Goal: Information Seeking & Learning: Learn about a topic

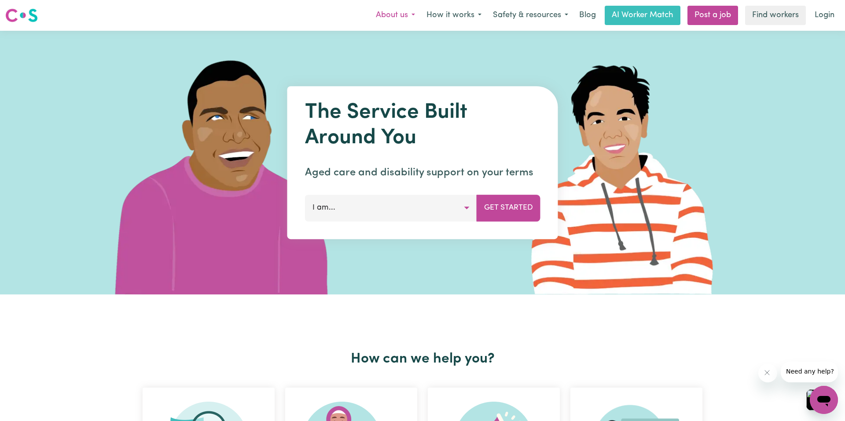
click at [370, 16] on button "About us" at bounding box center [395, 15] width 51 height 18
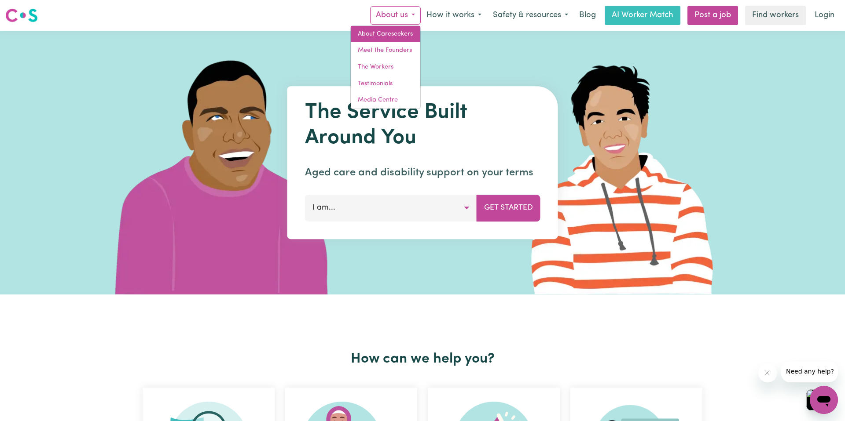
click at [363, 35] on link "About Careseekers" at bounding box center [386, 34] width 70 height 17
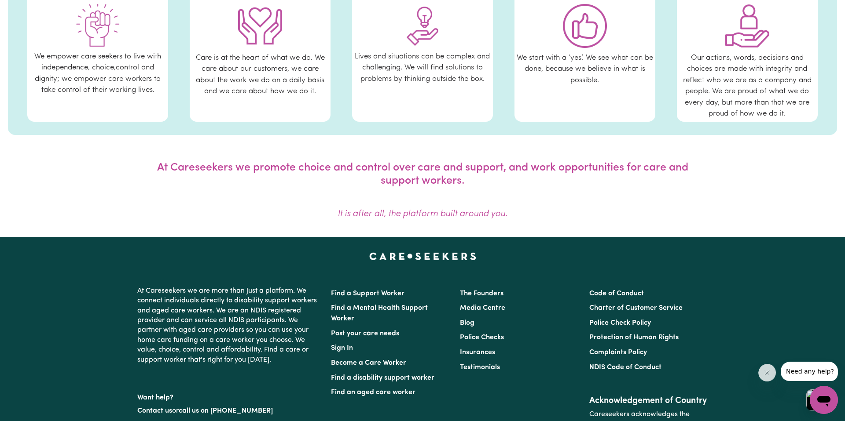
scroll to position [564, 0]
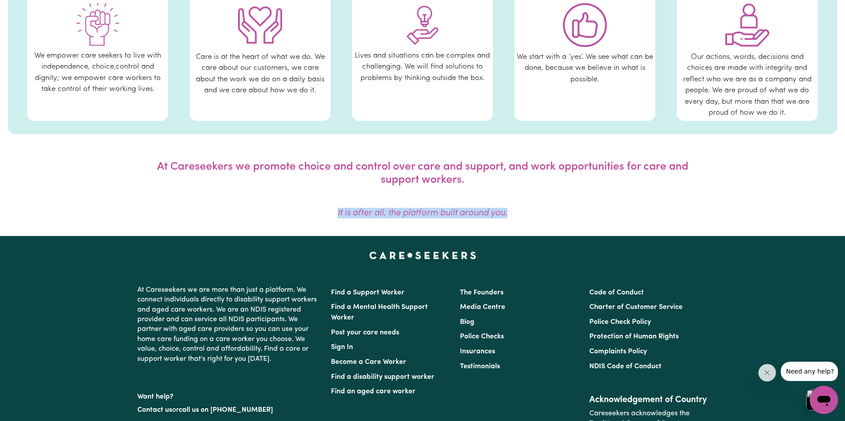
drag, startPoint x: 339, startPoint y: 218, endPoint x: 455, endPoint y: 230, distance: 116.8
click at [455, 230] on div "Menu About us How it works Safety & resources Blog AI Worker Match Post a job F…" at bounding box center [422, 11] width 845 height 1151
click at [511, 216] on p "It is after all, the platform built around you." at bounding box center [422, 213] width 570 height 11
drag, startPoint x: 513, startPoint y: 220, endPoint x: 362, endPoint y: 227, distance: 151.5
click at [362, 227] on div "Menu About us How it works Safety & resources Blog AI Worker Match Post a job F…" at bounding box center [422, 11] width 845 height 1151
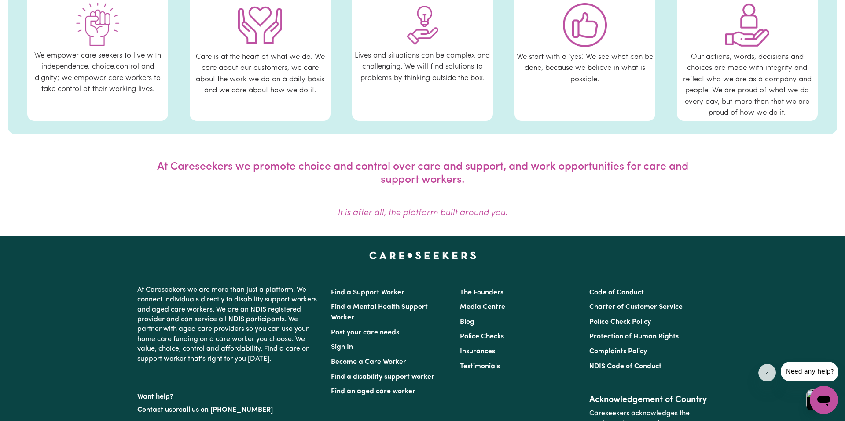
click at [342, 230] on div "Menu About us How it works Safety & resources Blog AI Worker Match Post a job F…" at bounding box center [422, 11] width 845 height 1151
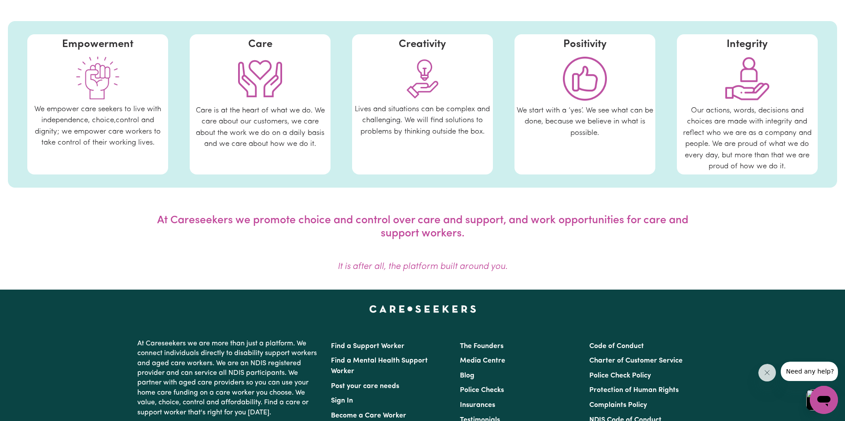
scroll to position [505, 0]
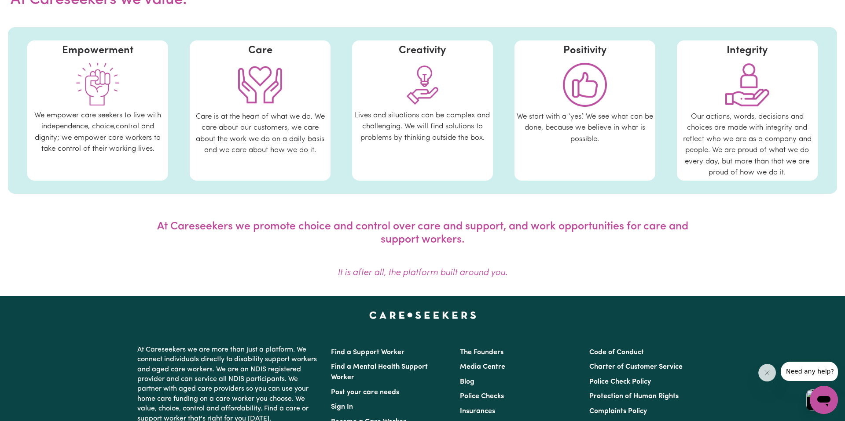
click at [272, 79] on img at bounding box center [260, 85] width 44 height 44
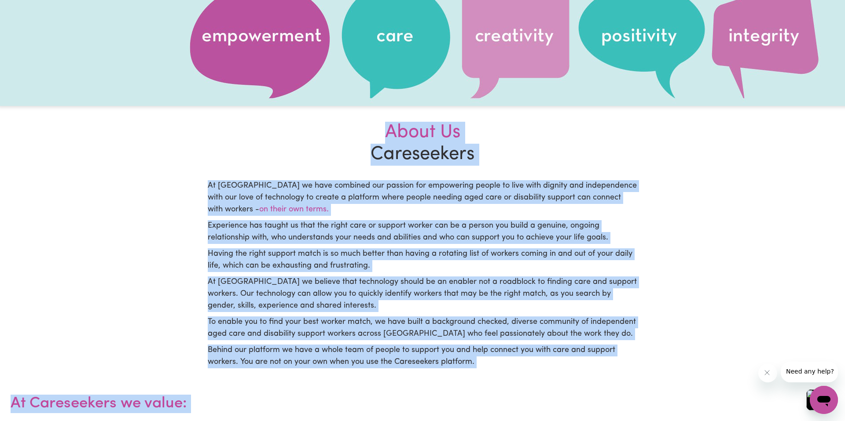
scroll to position [0, 0]
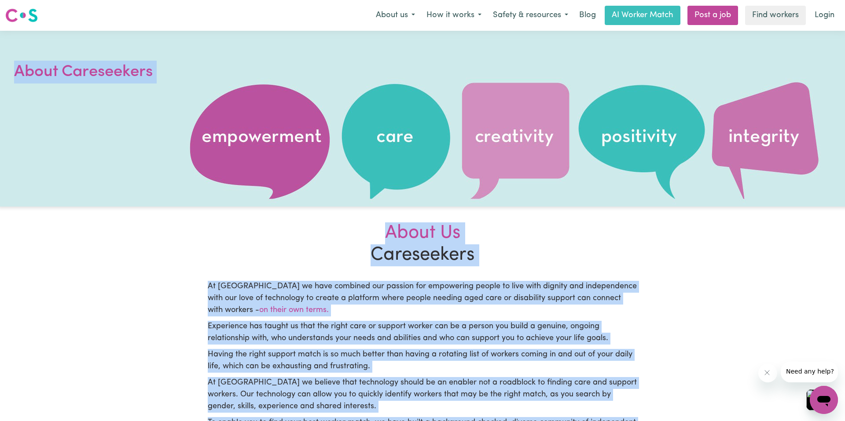
drag, startPoint x: 282, startPoint y: 54, endPoint x: 260, endPoint y: 191, distance: 139.5
click at [260, 193] on main "About Careseekers About Us Careseekers At Careseekers we have combined our pass…" at bounding box center [422, 407] width 845 height 752
click at [275, 272] on section "About Us Careseekers At Careseekers we have combined our passion for empowering…" at bounding box center [422, 342] width 440 height 271
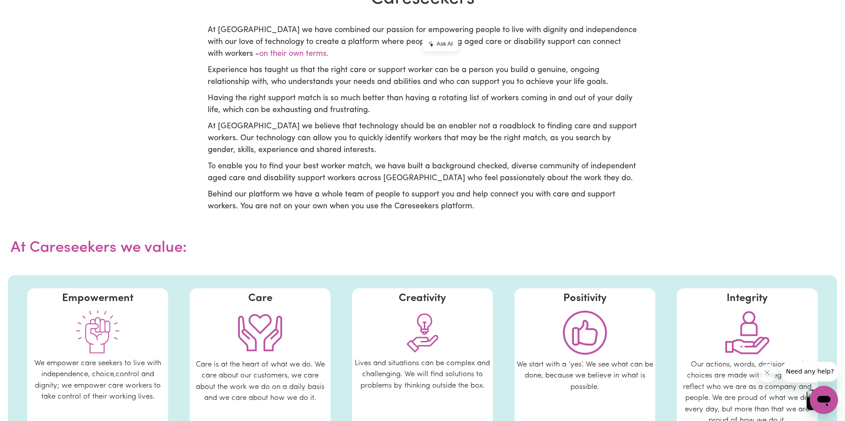
scroll to position [253, 0]
